Goal: Task Accomplishment & Management: Use online tool/utility

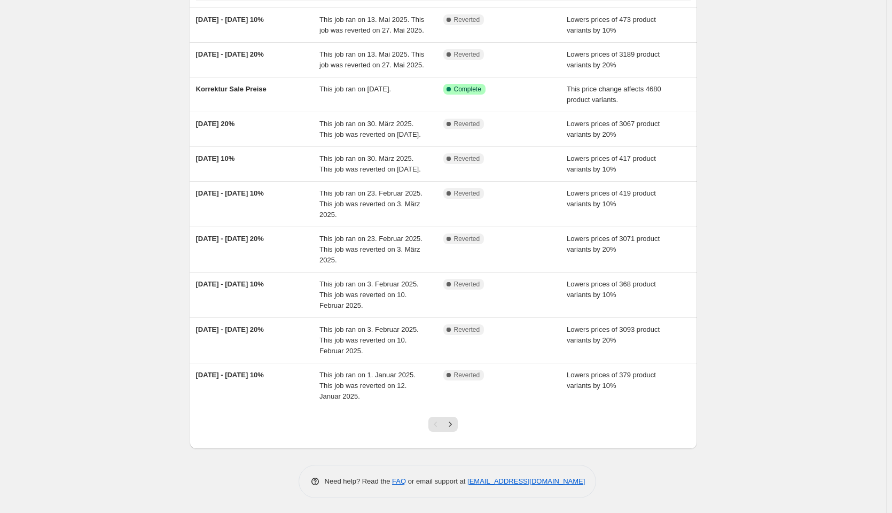
scroll to position [91, 0]
click at [452, 420] on icon "Next" at bounding box center [450, 423] width 11 height 11
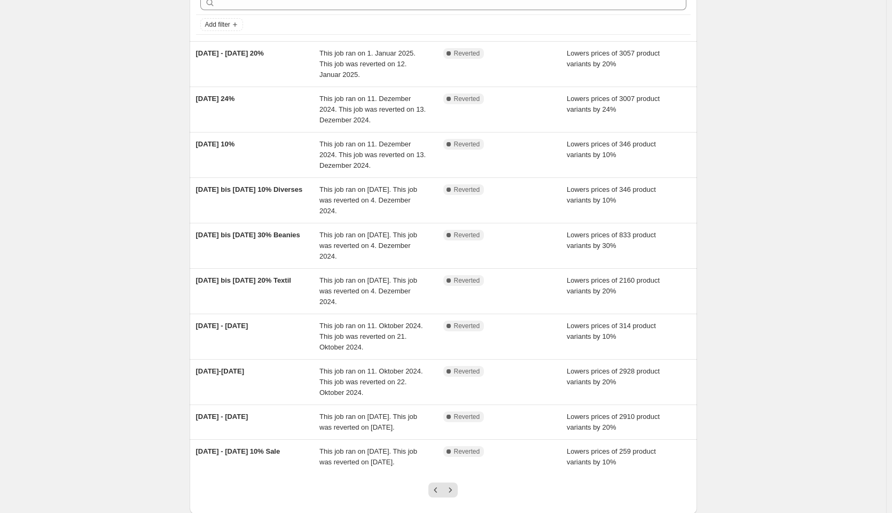
scroll to position [144, 0]
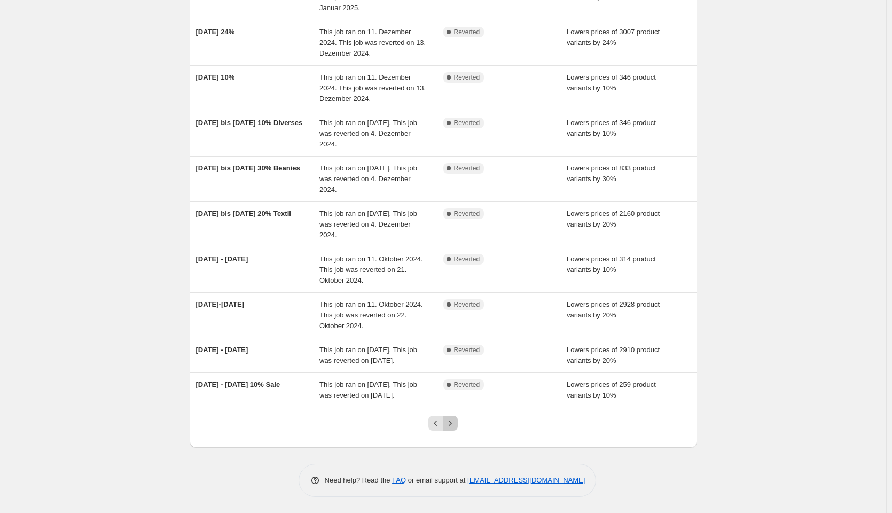
click at [455, 423] on icon "Next" at bounding box center [450, 423] width 11 height 11
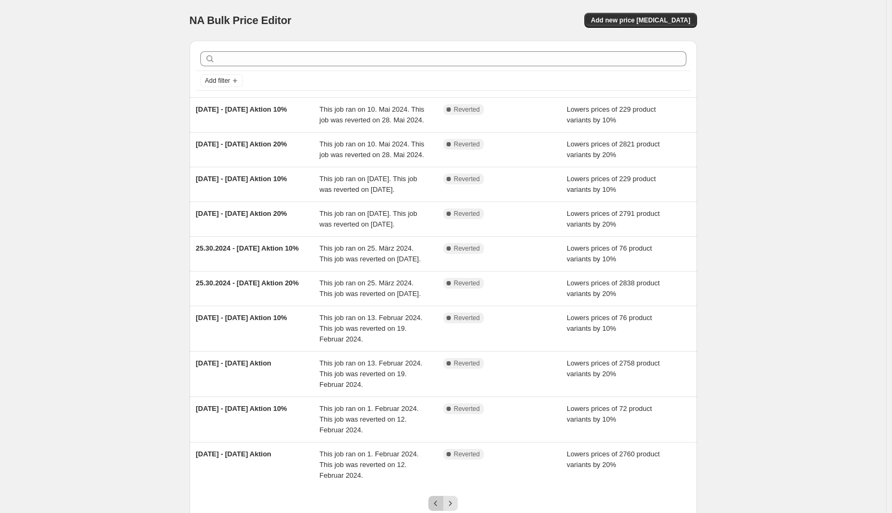
click at [436, 501] on icon "Previous" at bounding box center [436, 503] width 11 height 11
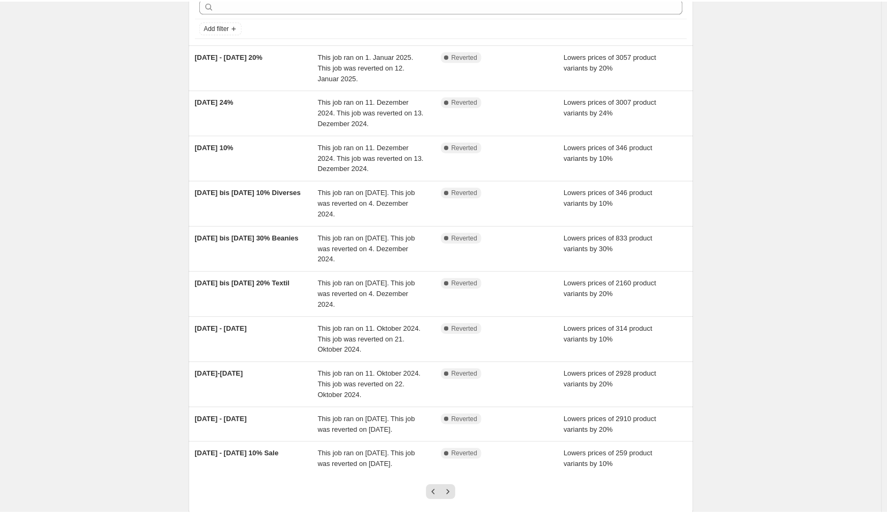
scroll to position [67, 0]
